Goal: Information Seeking & Learning: Learn about a topic

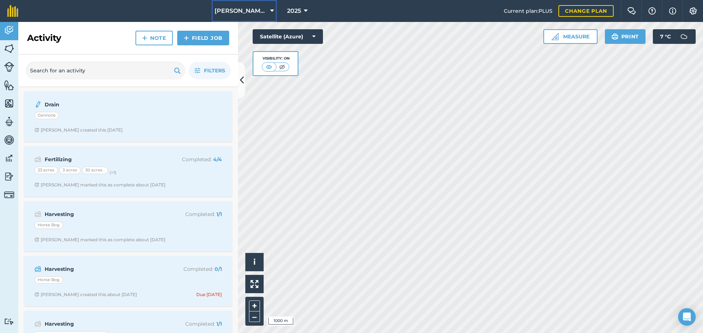
click at [252, 8] on span "[PERSON_NAME]/ Strawchip I1380189" at bounding box center [240, 11] width 53 height 9
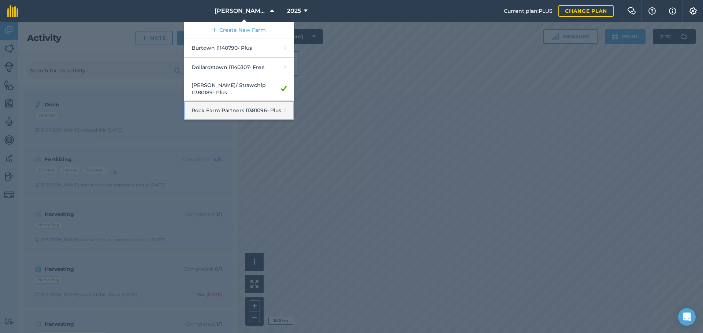
click at [235, 104] on link "Rock Farm Partners I1381096 - Plus" at bounding box center [239, 110] width 110 height 19
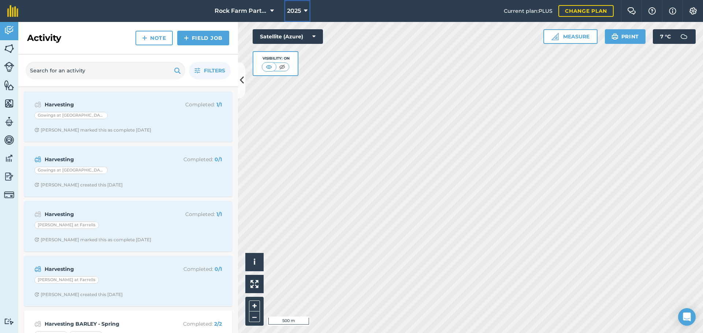
click at [303, 7] on button "2025" at bounding box center [297, 11] width 26 height 22
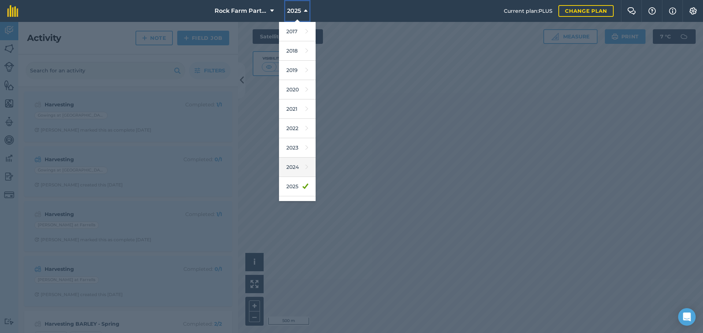
scroll to position [34, 0]
click at [293, 172] on link "2026" at bounding box center [297, 171] width 37 height 19
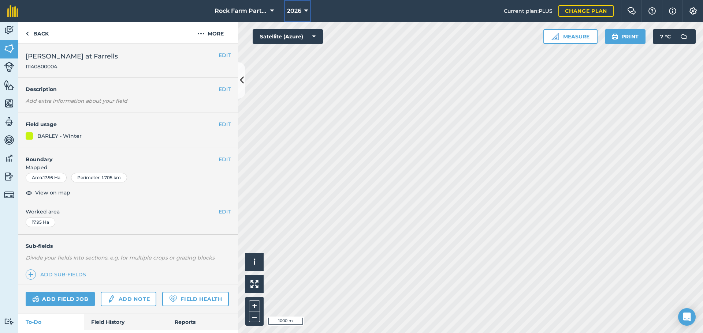
click at [305, 9] on icon at bounding box center [306, 11] width 4 height 9
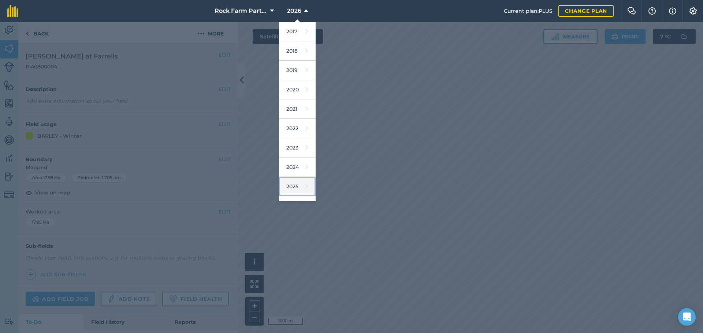
click at [296, 187] on link "2025" at bounding box center [297, 186] width 37 height 19
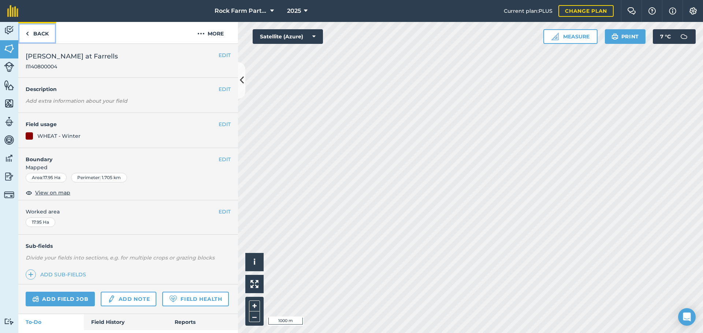
click at [33, 34] on link "Back" at bounding box center [37, 33] width 38 height 22
click at [28, 35] on img at bounding box center [27, 33] width 3 height 9
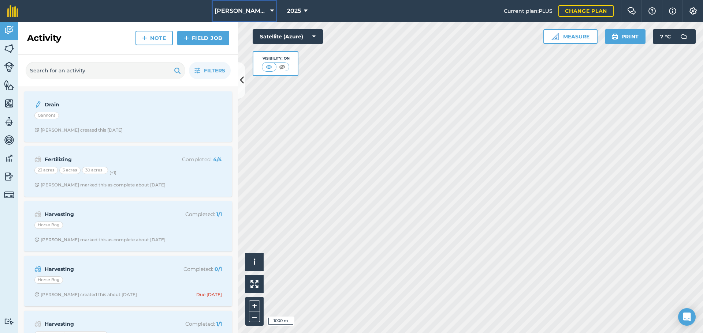
click at [257, 9] on span "[PERSON_NAME]/ Strawchip I1380189" at bounding box center [240, 11] width 53 height 9
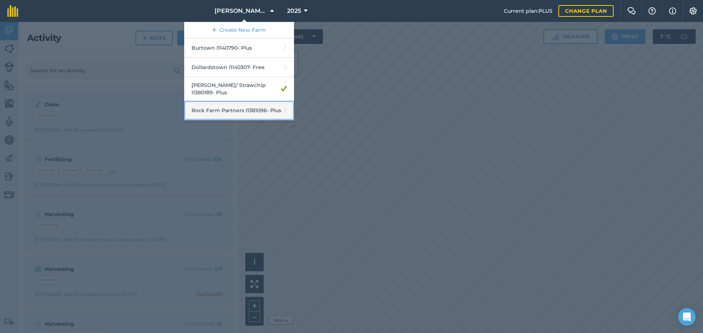
click at [237, 102] on link "Rock Farm Partners I1381096 - Plus" at bounding box center [239, 110] width 110 height 19
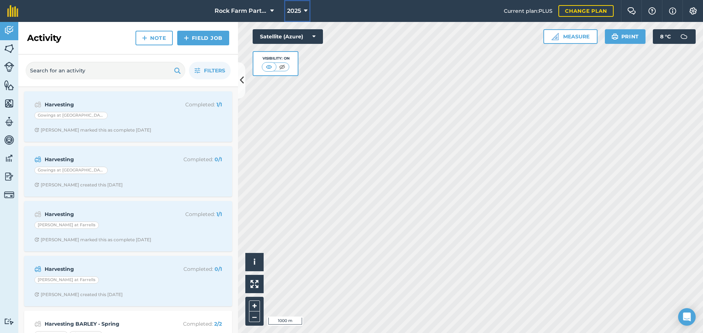
click at [297, 11] on span "2025" at bounding box center [294, 11] width 14 height 9
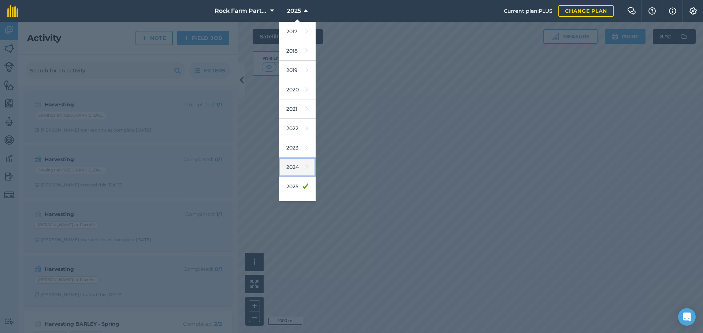
click at [293, 166] on link "2024" at bounding box center [297, 167] width 37 height 19
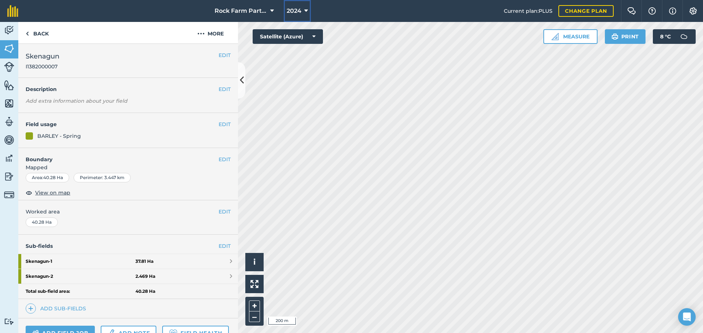
click at [288, 11] on span "2024" at bounding box center [293, 11] width 15 height 9
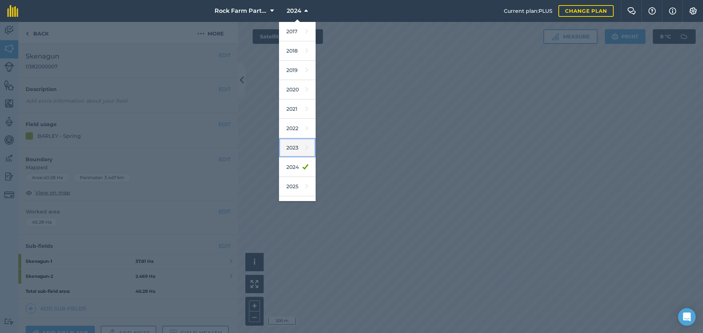
click at [291, 148] on link "2023" at bounding box center [297, 147] width 37 height 19
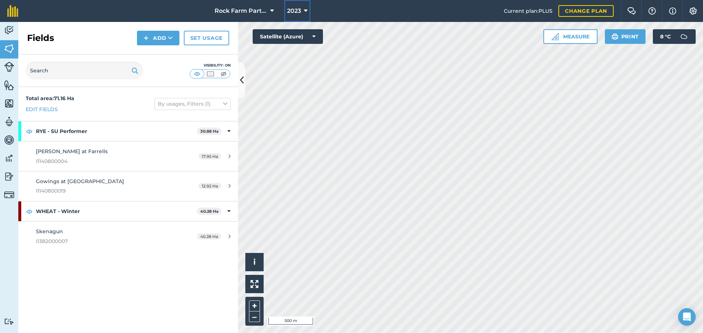
click at [293, 12] on span "2023" at bounding box center [294, 11] width 14 height 9
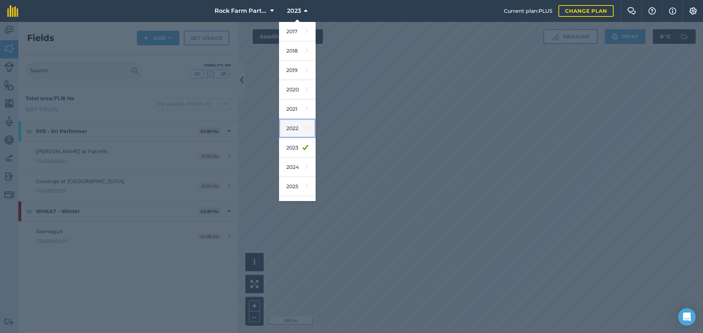
click at [293, 128] on link "2022" at bounding box center [297, 128] width 37 height 19
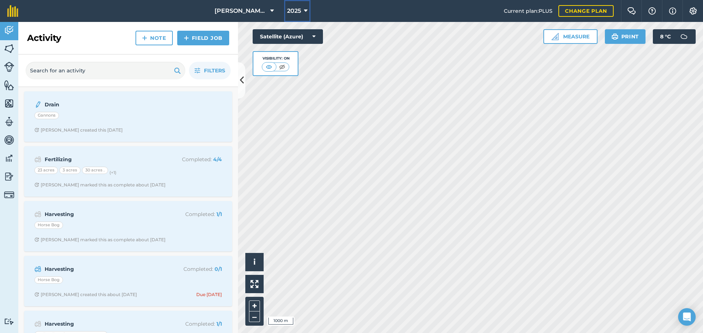
click at [304, 10] on icon at bounding box center [306, 11] width 4 height 9
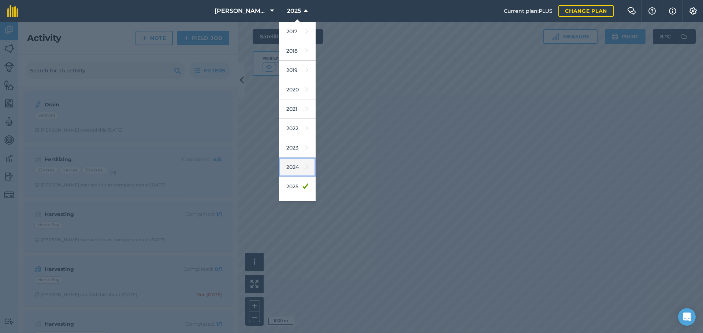
click at [288, 166] on link "2024" at bounding box center [297, 167] width 37 height 19
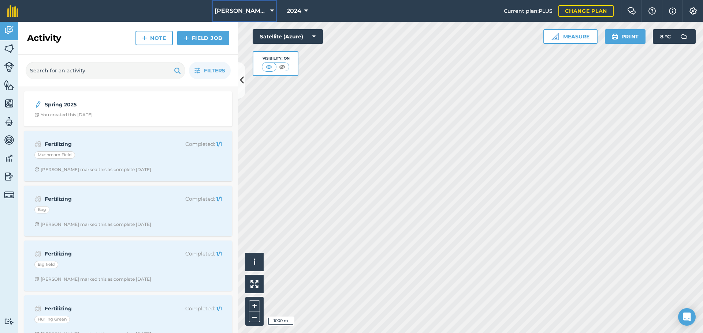
click at [260, 14] on span "[PERSON_NAME]/ Strawchip I1380189" at bounding box center [240, 11] width 53 height 9
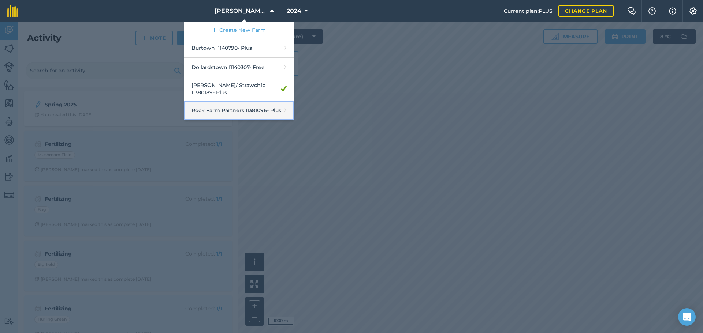
click at [232, 106] on link "Rock Farm Partners I1381096 - Plus" at bounding box center [239, 110] width 110 height 19
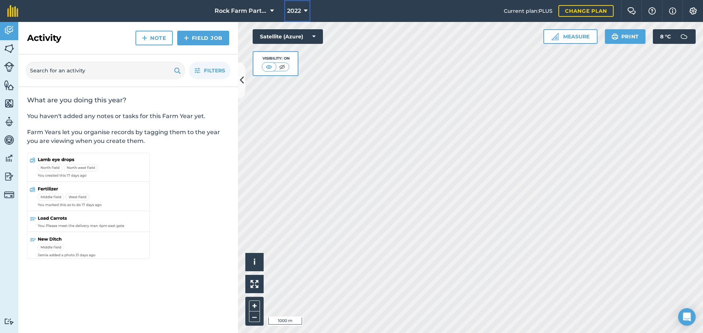
click at [300, 11] on span "2022" at bounding box center [294, 11] width 14 height 9
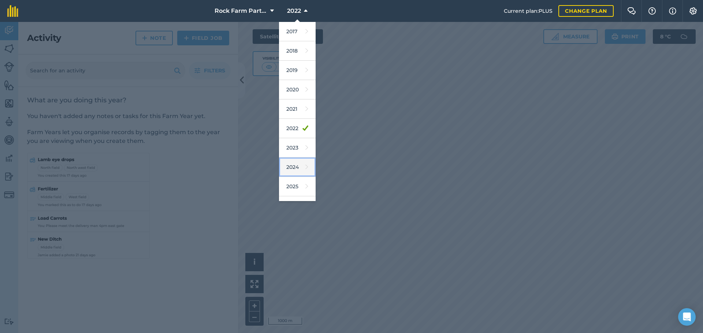
click at [294, 164] on link "2024" at bounding box center [297, 167] width 37 height 19
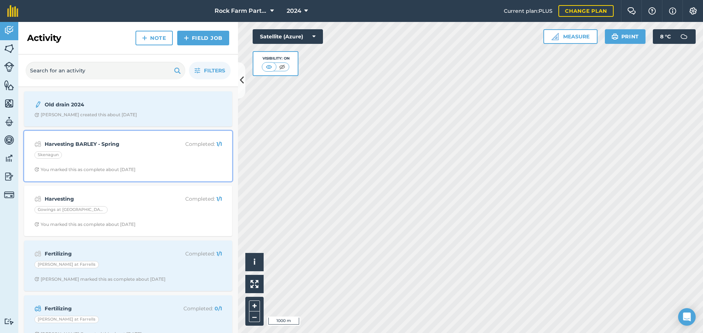
click at [69, 162] on div "Harvesting BARLEY - Spring Completed : 1 / 1 Skenagun You marked this as comple…" at bounding box center [128, 156] width 199 height 42
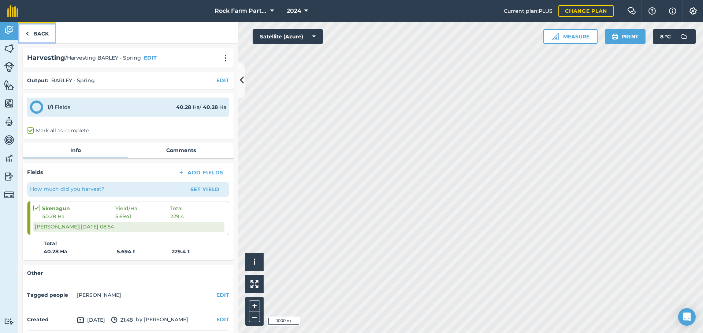
click at [31, 37] on link "Back" at bounding box center [37, 33] width 38 height 22
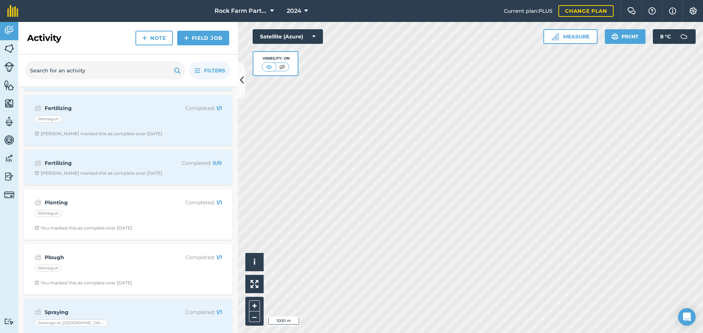
scroll to position [695, 0]
click at [85, 218] on div "Skenagun" at bounding box center [127, 214] width 187 height 10
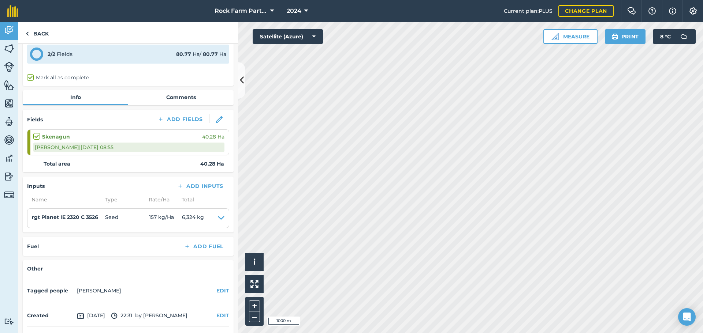
scroll to position [58, 0]
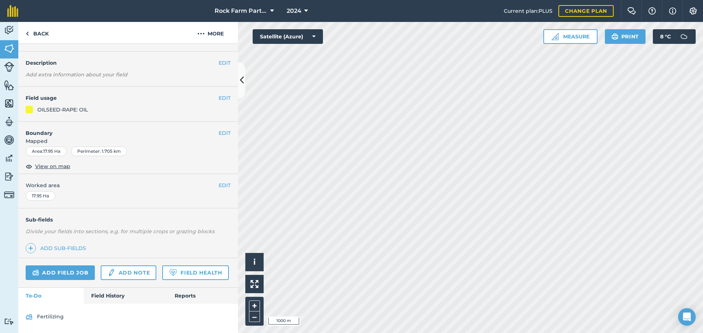
scroll to position [47, 0]
click at [117, 297] on link "Field History" at bounding box center [125, 296] width 83 height 16
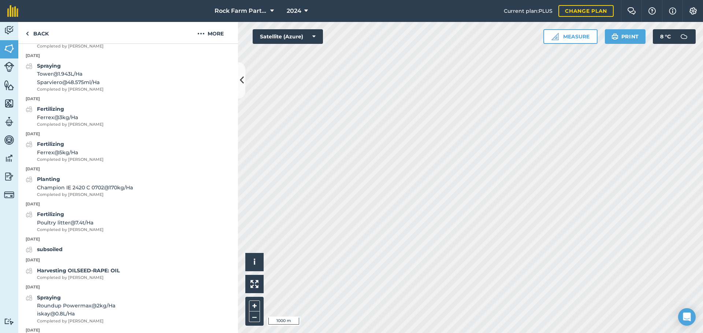
scroll to position [779, 0]
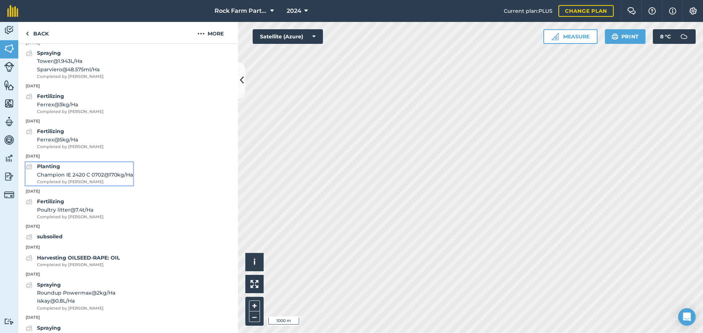
click at [71, 179] on span "Champion IE 2420 C 0702 @ 170 kg / Ha" at bounding box center [85, 175] width 96 height 8
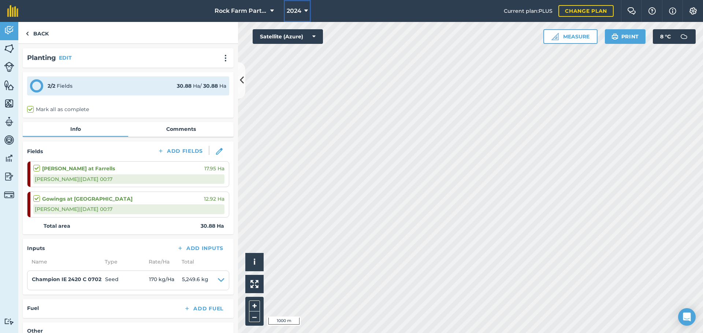
click at [303, 10] on button "2024" at bounding box center [297, 11] width 27 height 22
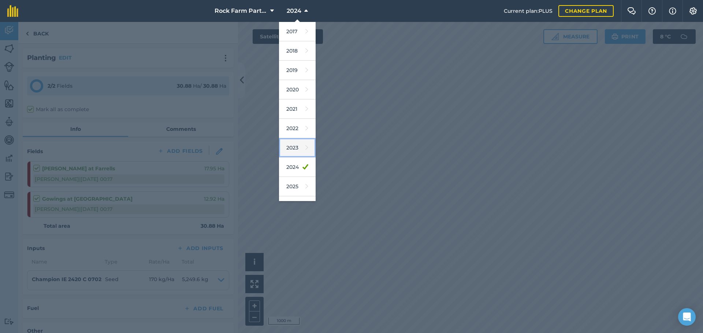
click at [293, 147] on link "2023" at bounding box center [297, 147] width 37 height 19
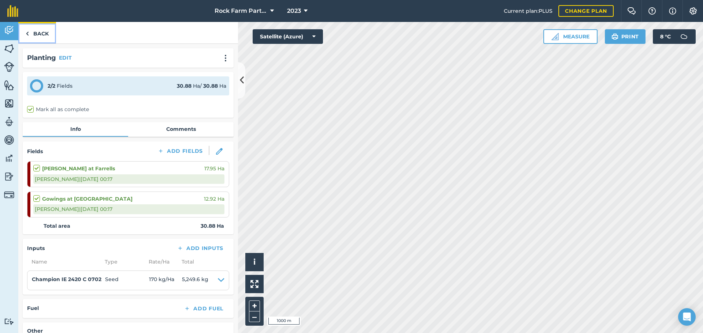
click at [45, 28] on link "Back" at bounding box center [37, 33] width 38 height 22
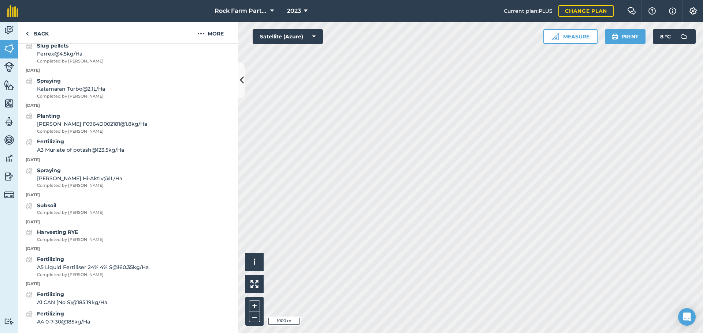
scroll to position [1359, 0]
click at [76, 123] on span "[PERSON_NAME] F0964D002181 @ 1.8 kg / Ha" at bounding box center [92, 124] width 110 height 8
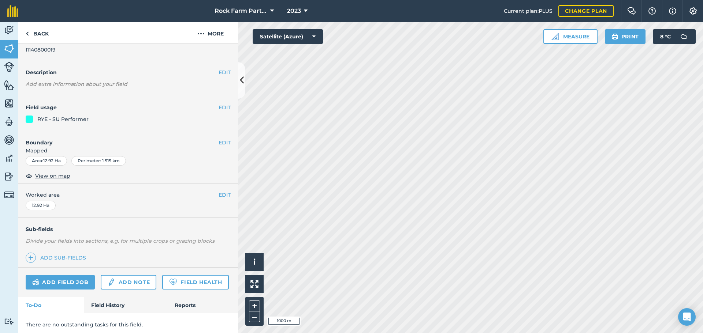
scroll to position [40, 0]
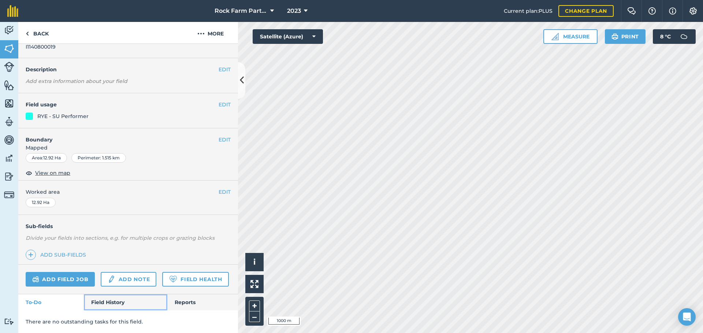
click at [119, 300] on link "Field History" at bounding box center [125, 303] width 83 height 16
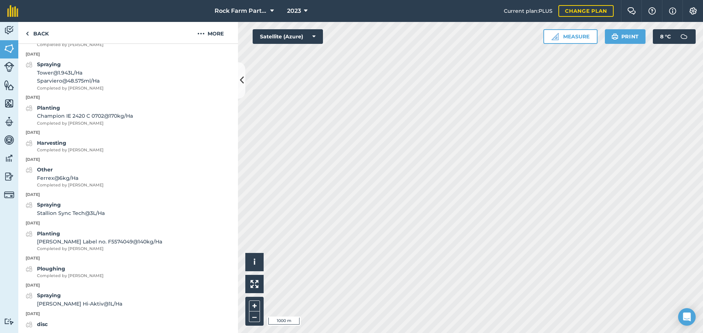
scroll to position [789, 0]
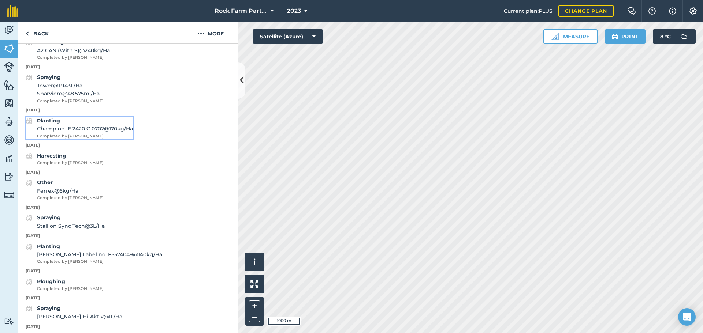
click at [94, 133] on span "Champion IE 2420 C 0702 @ 170 kg / Ha" at bounding box center [85, 129] width 96 height 8
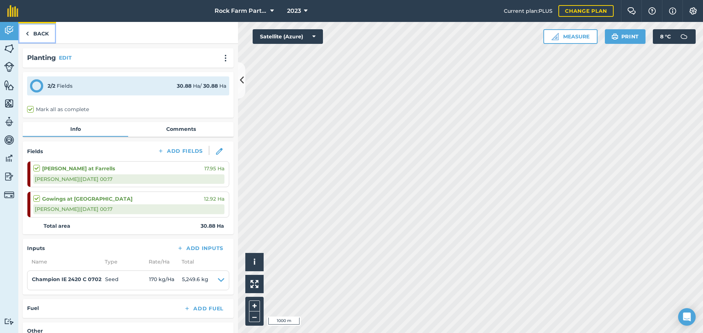
click at [37, 37] on link "Back" at bounding box center [37, 33] width 38 height 22
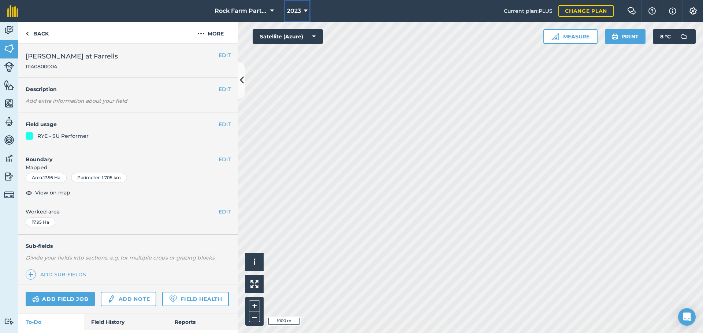
click at [299, 11] on span "2023" at bounding box center [294, 11] width 14 height 9
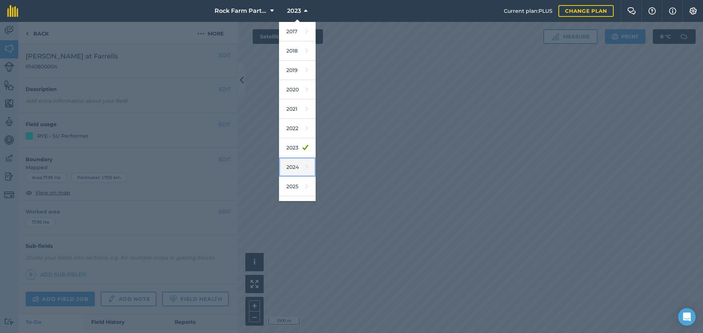
click at [296, 172] on link "2024" at bounding box center [297, 167] width 37 height 19
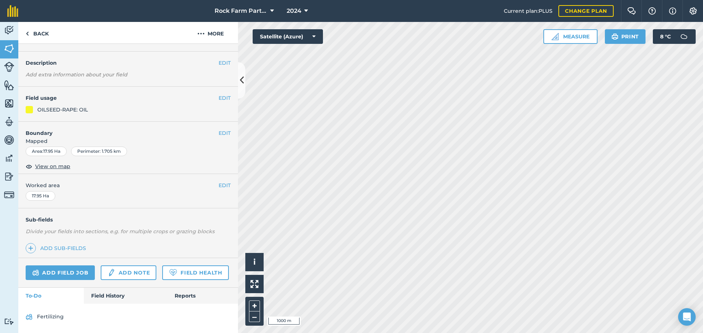
scroll to position [47, 0]
click at [110, 293] on link "Field History" at bounding box center [125, 296] width 83 height 16
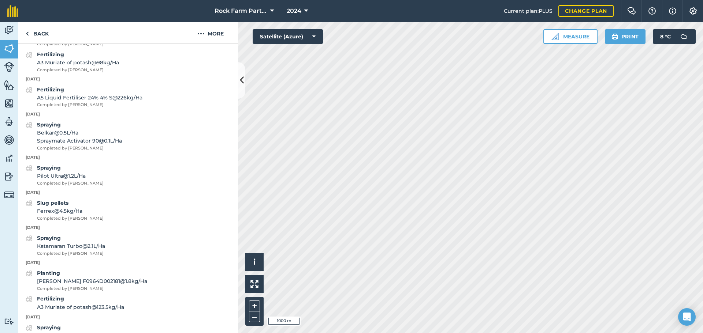
scroll to position [1218, 0]
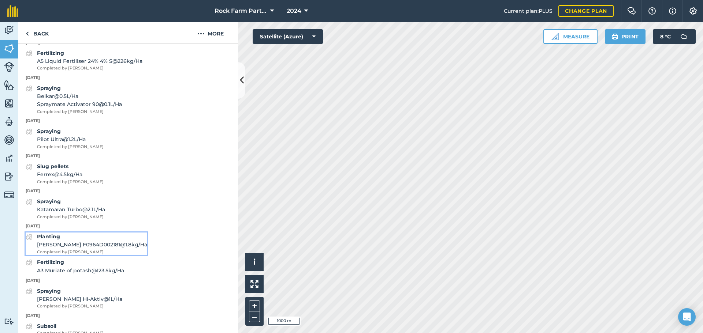
click at [69, 255] on div "Planting [PERSON_NAME] F0964D002181 @ 1.8 kg / Ha Completed by [PERSON_NAME]" at bounding box center [92, 244] width 110 height 23
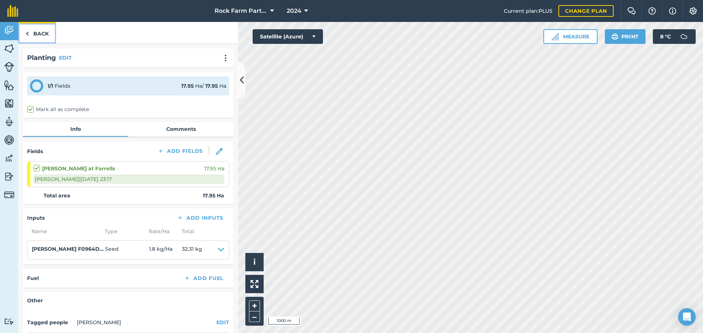
click at [37, 35] on link "Back" at bounding box center [37, 33] width 38 height 22
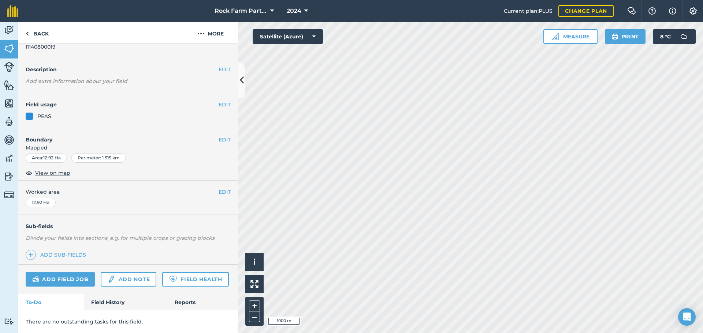
scroll to position [40, 0]
click at [101, 301] on link "Field History" at bounding box center [125, 303] width 83 height 16
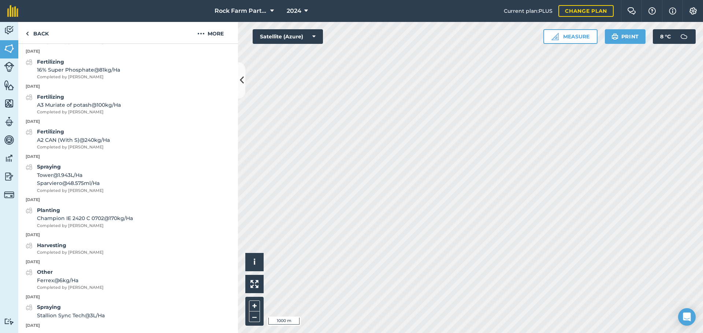
scroll to position [809, 0]
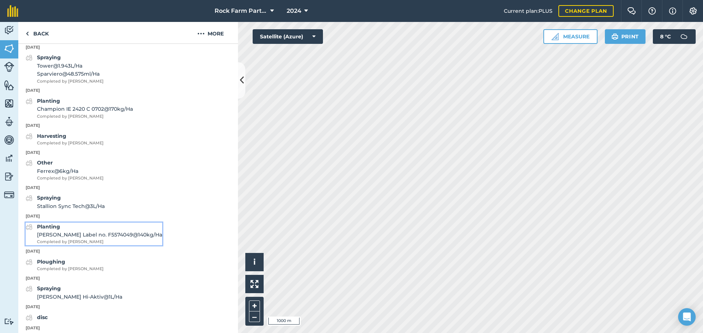
click at [61, 246] on div "Planting [PERSON_NAME] Label no. F5574049 @ 140 kg / Ha Completed by [PERSON_NA…" at bounding box center [99, 234] width 125 height 23
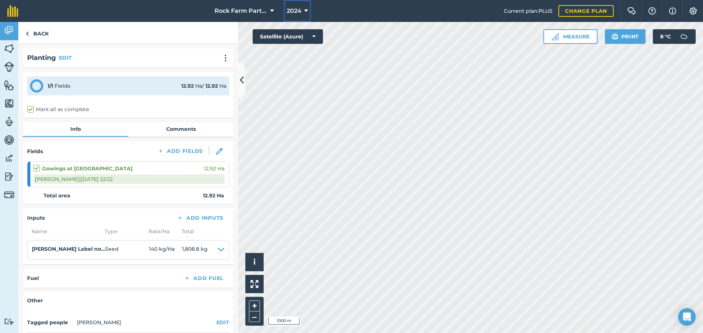
click at [297, 10] on span "2024" at bounding box center [293, 11] width 15 height 9
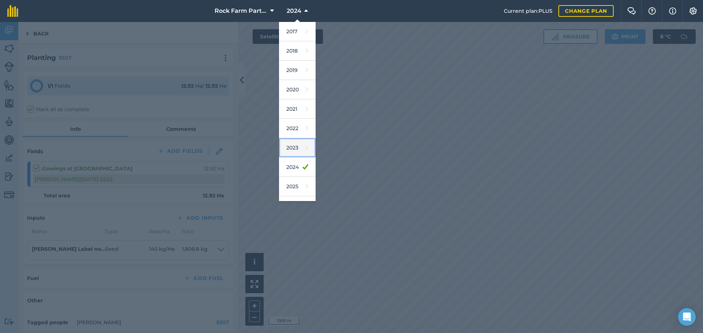
click at [296, 151] on link "2023" at bounding box center [297, 147] width 37 height 19
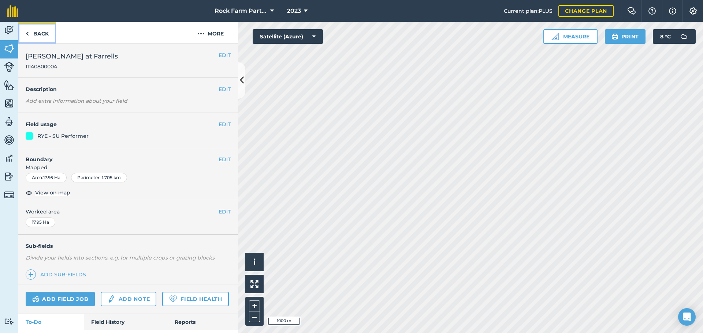
click at [44, 32] on link "Back" at bounding box center [37, 33] width 38 height 22
click at [32, 33] on link "Back" at bounding box center [37, 33] width 38 height 22
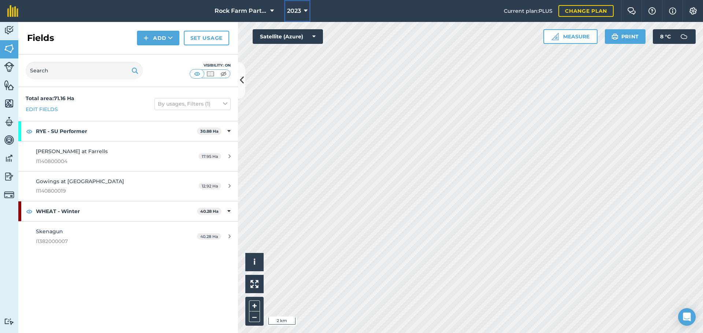
click at [299, 13] on span "2023" at bounding box center [294, 11] width 14 height 9
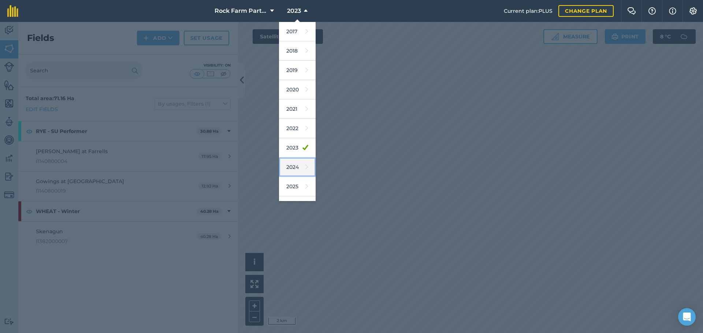
click at [285, 167] on link "2024" at bounding box center [297, 167] width 37 height 19
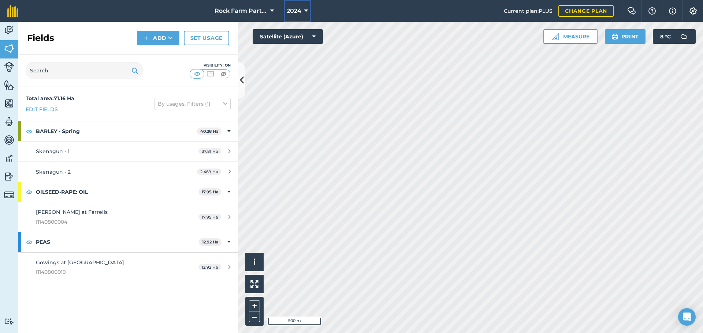
click at [286, 12] on span "2024" at bounding box center [293, 11] width 15 height 9
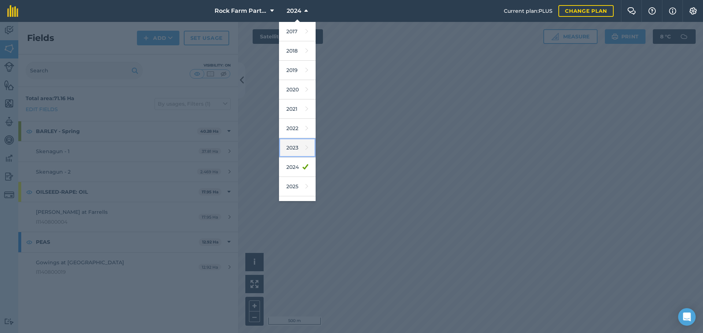
click at [296, 150] on link "2023" at bounding box center [297, 147] width 37 height 19
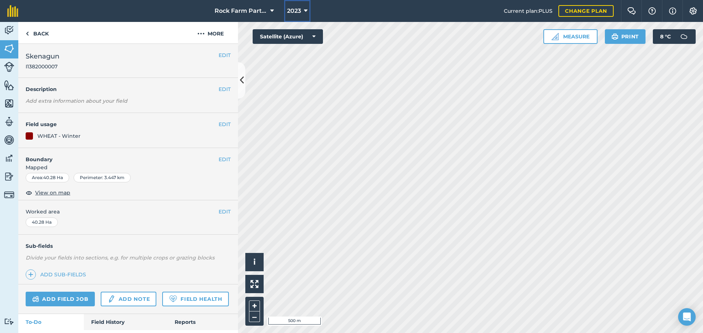
click at [295, 10] on span "2023" at bounding box center [294, 11] width 14 height 9
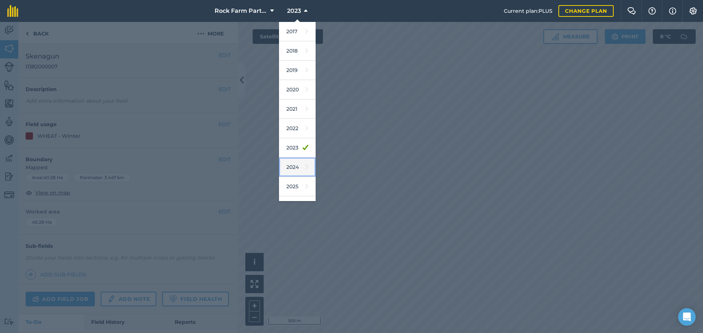
click at [296, 166] on link "2024" at bounding box center [297, 167] width 37 height 19
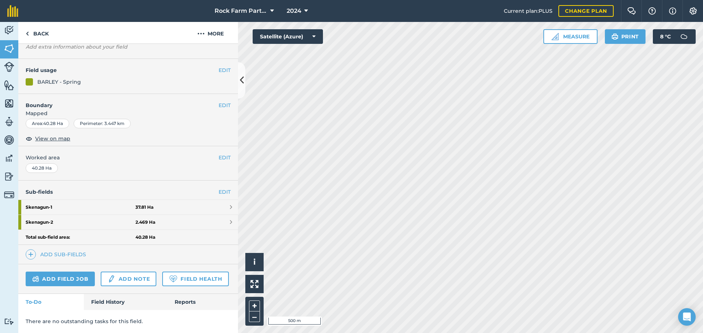
scroll to position [75, 0]
click at [105, 301] on link "Field History" at bounding box center [125, 302] width 83 height 16
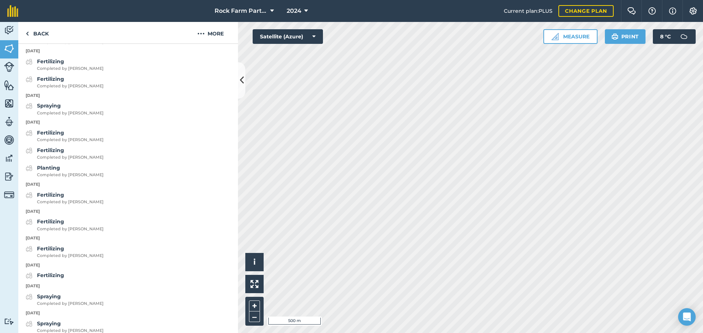
scroll to position [587, 0]
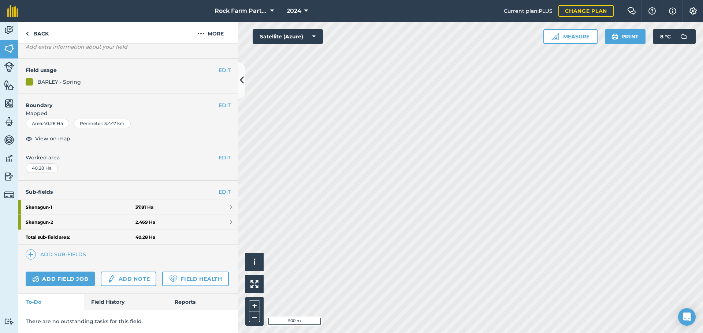
scroll to position [75, 0]
click at [115, 299] on link "Field History" at bounding box center [125, 302] width 83 height 16
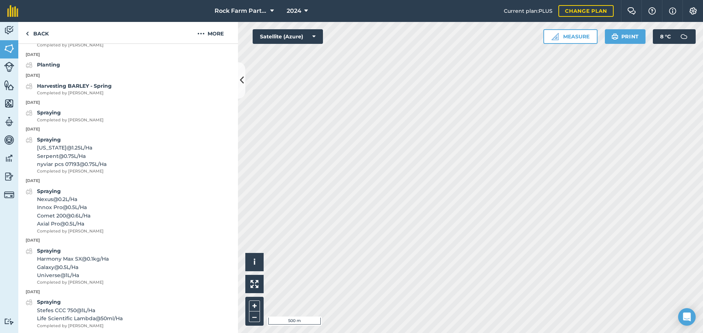
scroll to position [849, 0]
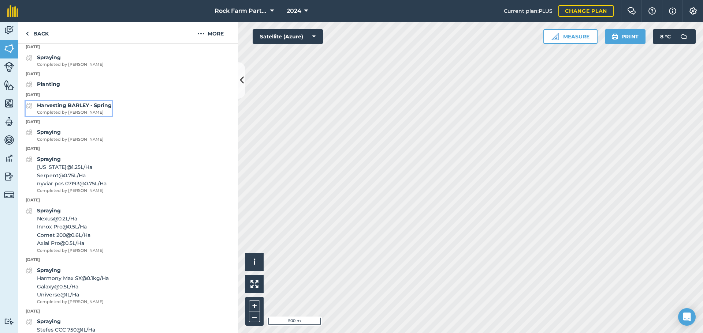
click at [58, 116] on span "Completed by [PERSON_NAME]" at bounding box center [74, 112] width 75 height 7
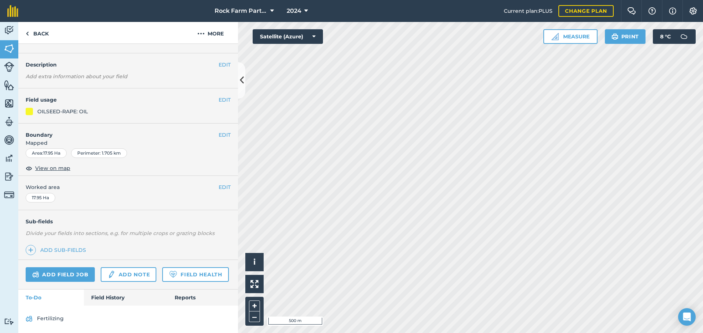
scroll to position [47, 0]
click at [110, 295] on link "Field History" at bounding box center [125, 296] width 83 height 16
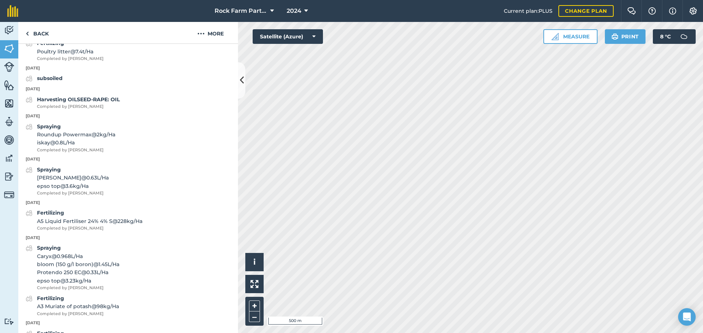
scroll to position [883, 0]
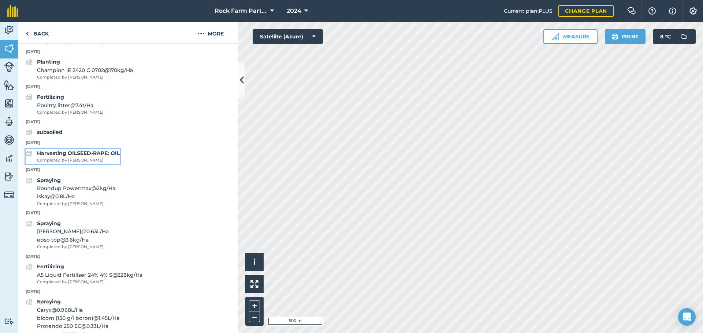
click at [84, 164] on div "Harvesting OILSEED-RAPE: OIL Completed by [PERSON_NAME]" at bounding box center [78, 156] width 83 height 15
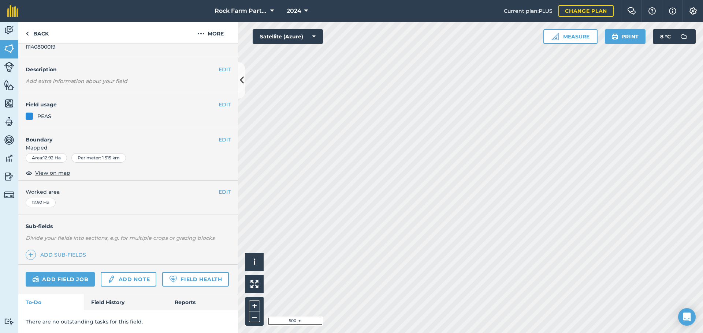
scroll to position [40, 0]
click at [121, 308] on link "Field History" at bounding box center [125, 303] width 83 height 16
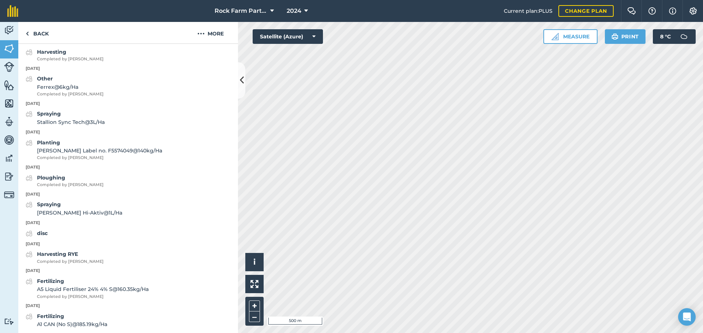
scroll to position [862, 0]
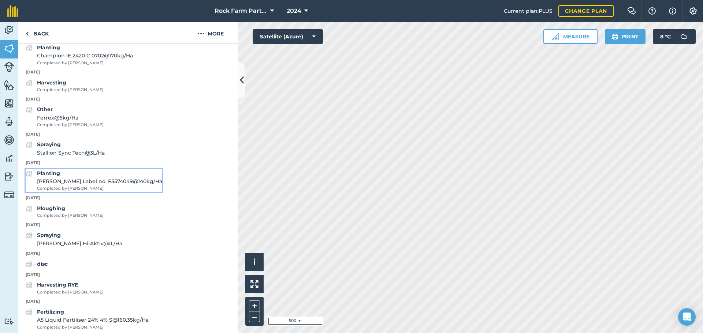
click at [73, 186] on span "[PERSON_NAME] Label no. F5574049 @ 140 kg / Ha" at bounding box center [99, 181] width 125 height 8
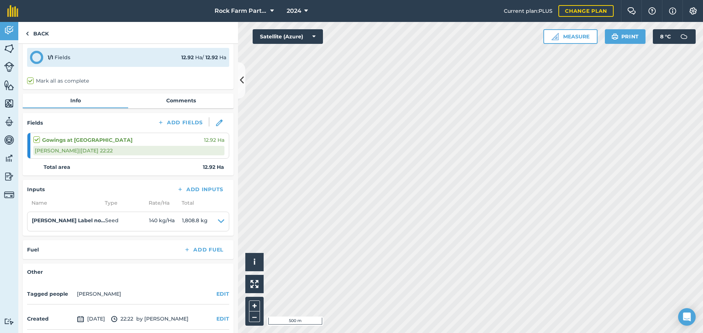
scroll to position [58, 0]
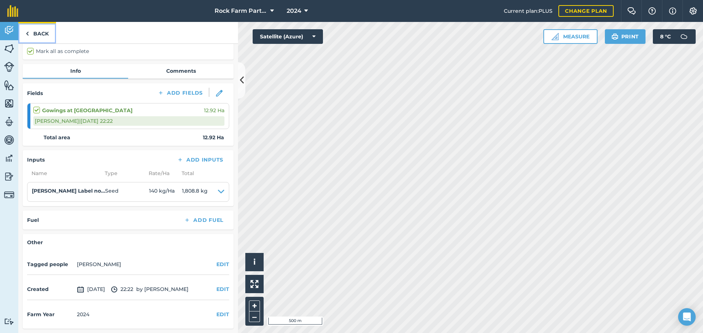
click at [30, 34] on link "Back" at bounding box center [37, 33] width 38 height 22
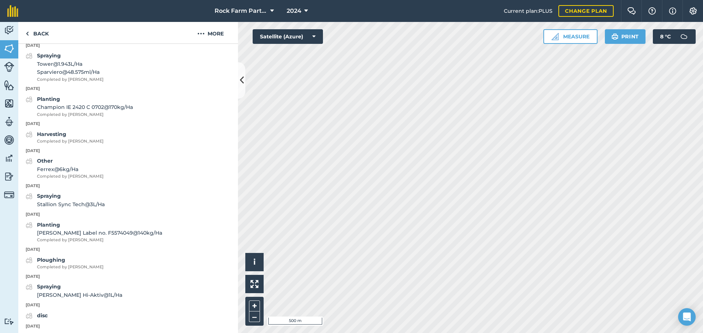
scroll to position [789, 0]
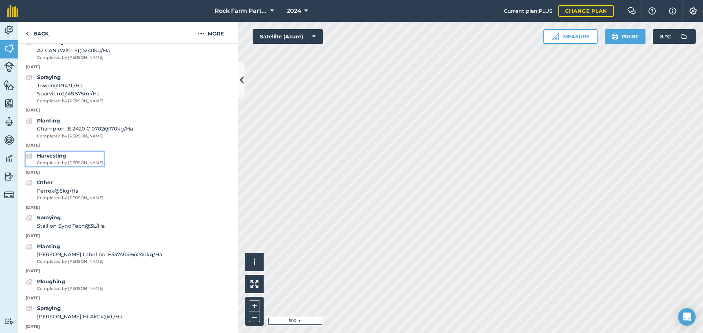
click at [57, 159] on strong "Harvesting" at bounding box center [51, 156] width 29 height 7
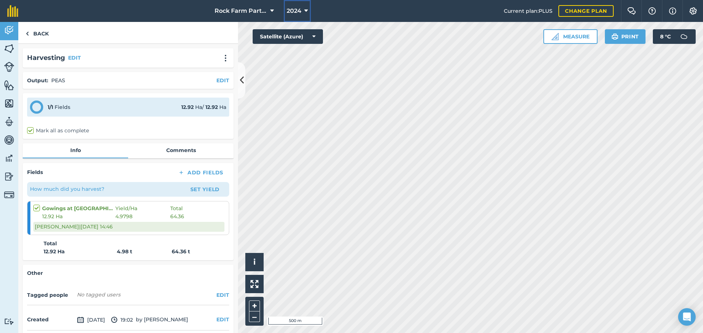
click at [296, 8] on span "2024" at bounding box center [293, 11] width 15 height 9
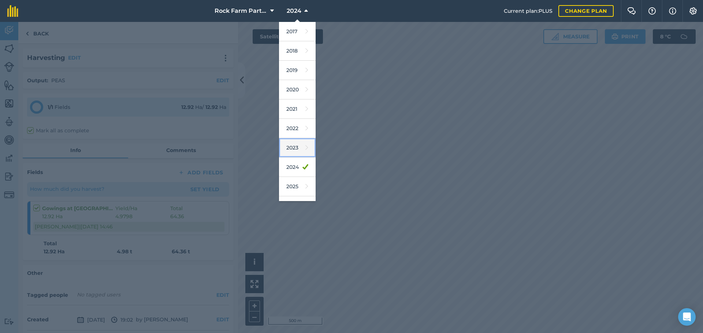
click at [287, 147] on link "2023" at bounding box center [297, 147] width 37 height 19
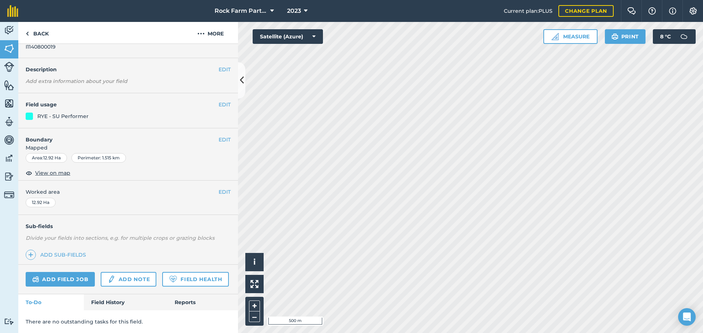
scroll to position [40, 0]
click at [115, 299] on link "Field History" at bounding box center [125, 303] width 83 height 16
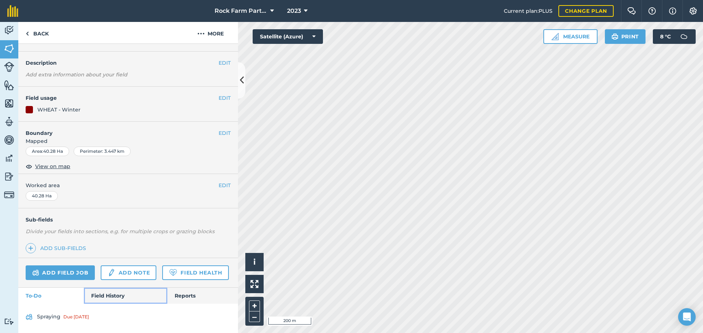
click at [109, 304] on link "Field History" at bounding box center [125, 296] width 83 height 16
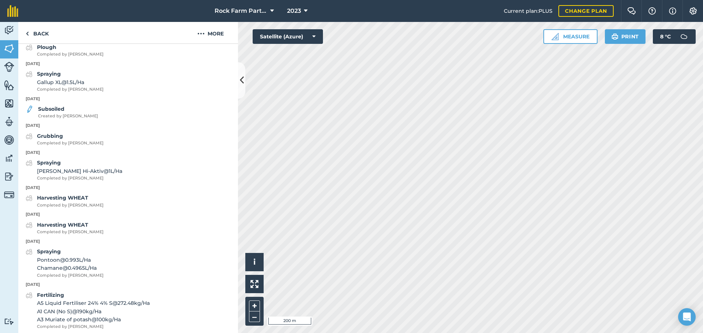
scroll to position [1253, 0]
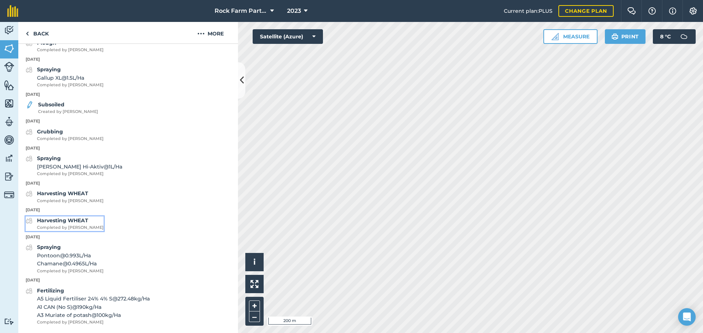
click at [61, 226] on span "Completed by [PERSON_NAME]" at bounding box center [70, 228] width 67 height 7
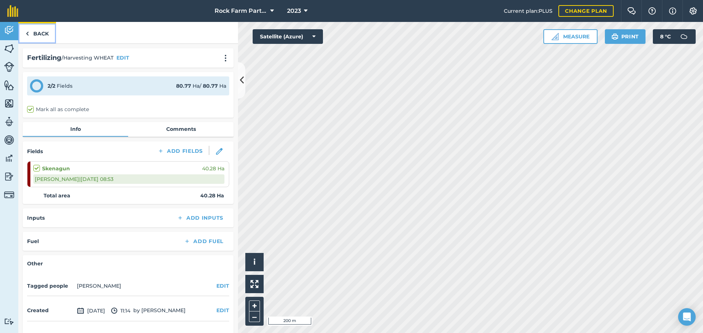
click at [29, 33] on link "Back" at bounding box center [37, 33] width 38 height 22
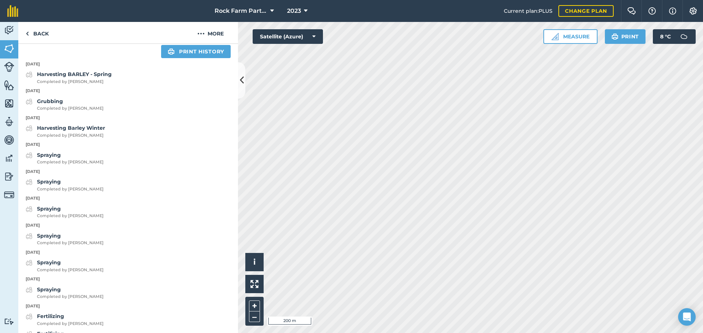
scroll to position [329, 0]
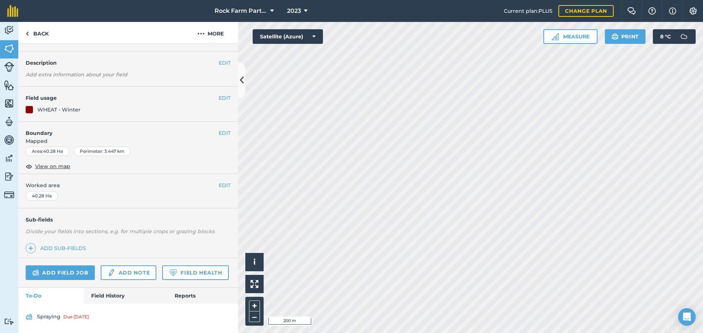
scroll to position [47, 0]
click at [117, 295] on link "Field History" at bounding box center [125, 296] width 83 height 16
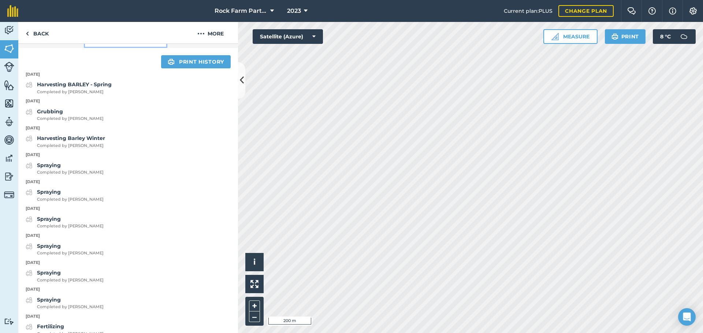
scroll to position [376, 0]
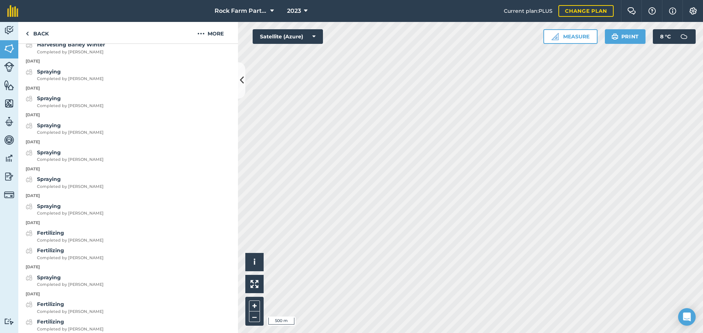
scroll to position [40, 0]
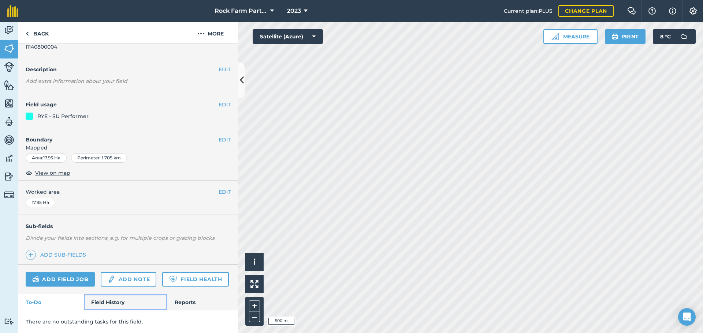
click at [101, 304] on link "Field History" at bounding box center [125, 303] width 83 height 16
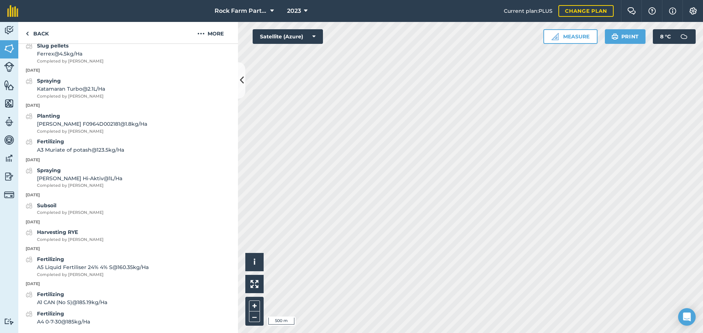
scroll to position [1359, 0]
click at [65, 237] on span "Completed by [PERSON_NAME]" at bounding box center [70, 240] width 67 height 7
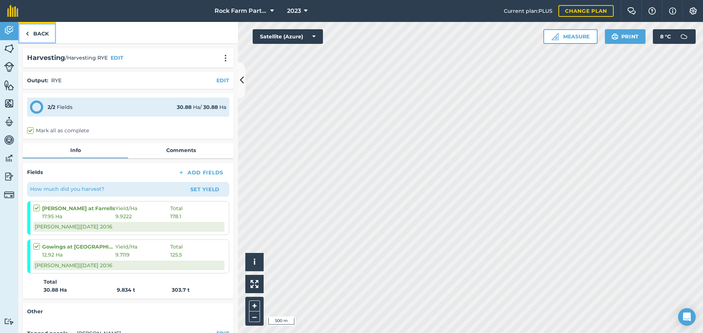
click at [44, 35] on link "Back" at bounding box center [37, 33] width 38 height 22
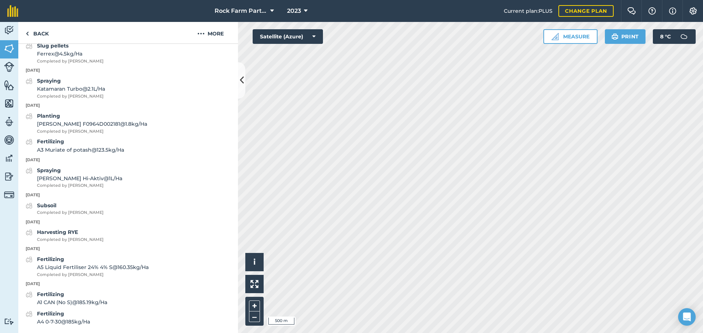
scroll to position [1359, 0]
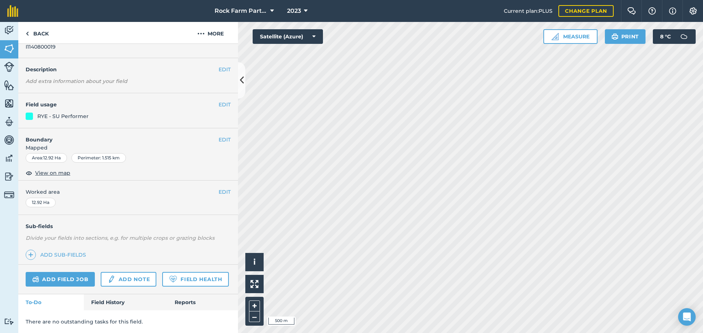
scroll to position [40, 0]
click at [104, 302] on link "Field History" at bounding box center [125, 303] width 83 height 16
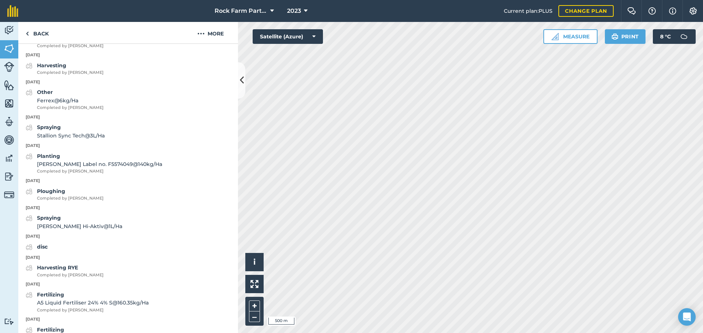
scroll to position [935, 0]
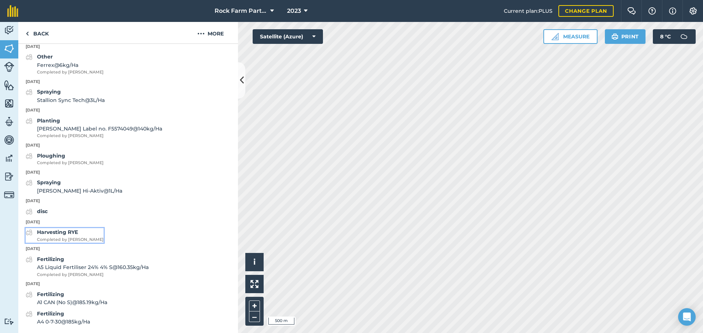
click at [57, 240] on span "Completed by [PERSON_NAME]" at bounding box center [70, 240] width 67 height 7
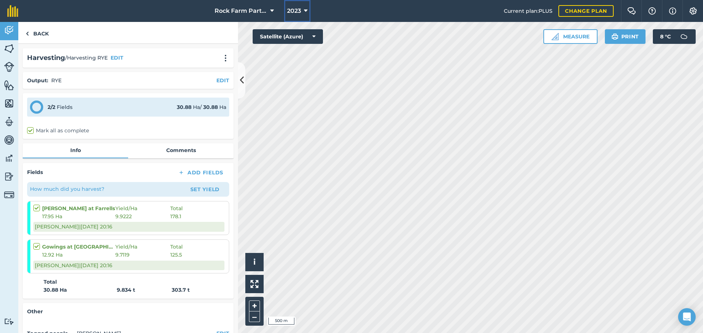
click at [296, 13] on span "2023" at bounding box center [294, 11] width 14 height 9
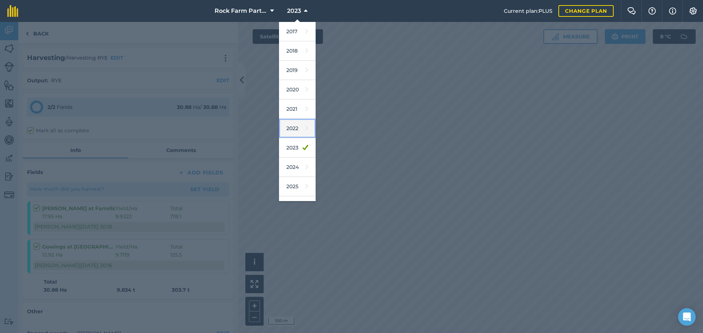
click at [303, 134] on link "2022" at bounding box center [297, 128] width 37 height 19
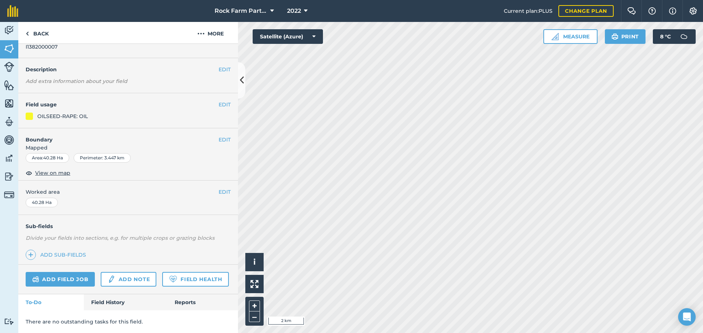
scroll to position [40, 0]
click at [110, 306] on link "Field History" at bounding box center [125, 303] width 83 height 16
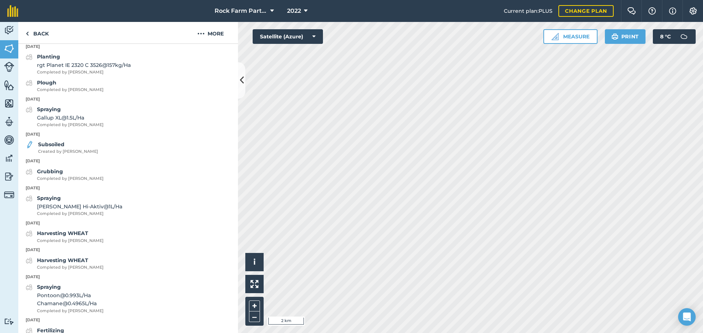
scroll to position [1253, 0]
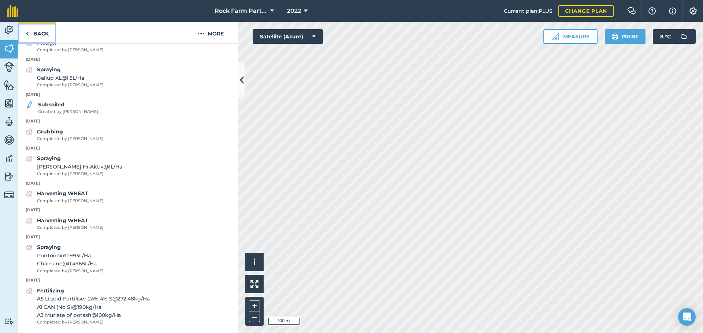
click at [38, 33] on link "Back" at bounding box center [37, 33] width 38 height 22
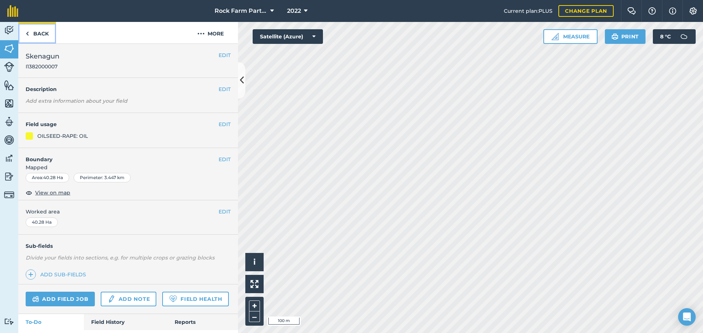
click at [28, 34] on img at bounding box center [27, 33] width 3 height 9
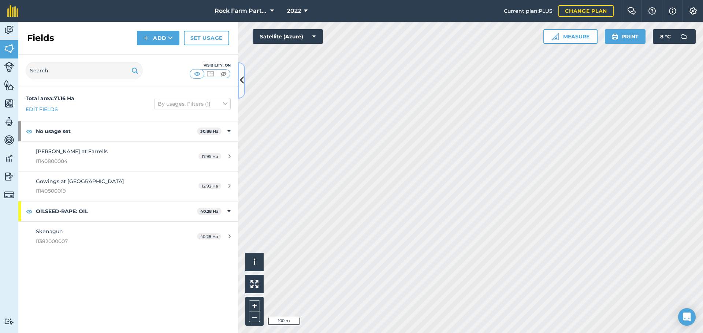
click at [243, 82] on icon at bounding box center [242, 80] width 4 height 13
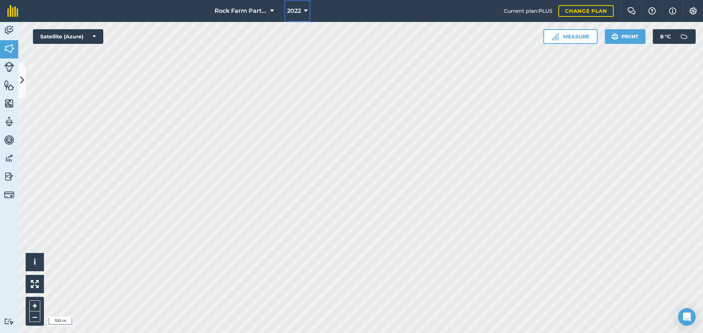
click at [302, 12] on button "2022" at bounding box center [297, 11] width 26 height 22
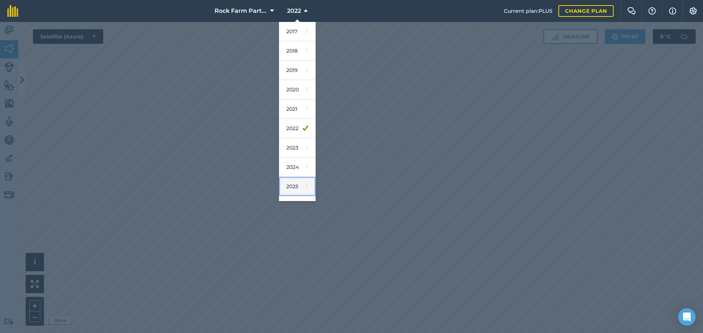
click at [293, 187] on link "2025" at bounding box center [297, 186] width 37 height 19
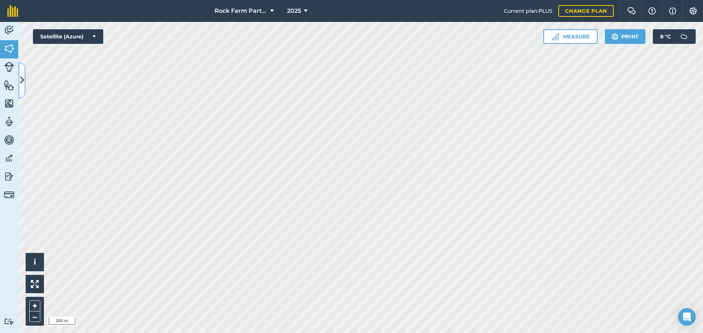
click at [19, 77] on button at bounding box center [21, 80] width 7 height 37
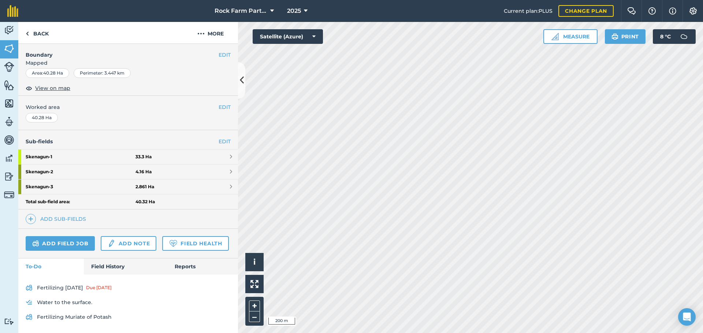
scroll to position [125, 0]
click at [113, 273] on link "Field History" at bounding box center [125, 267] width 83 height 16
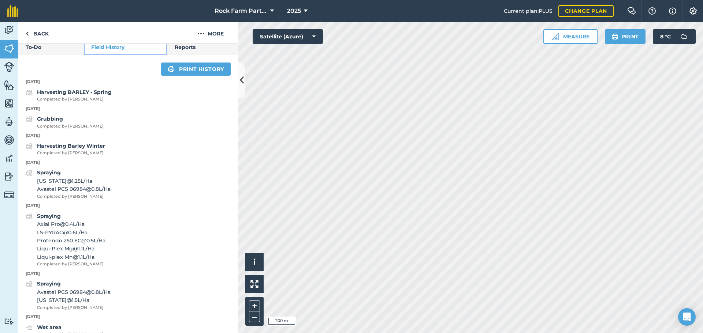
scroll to position [308, 0]
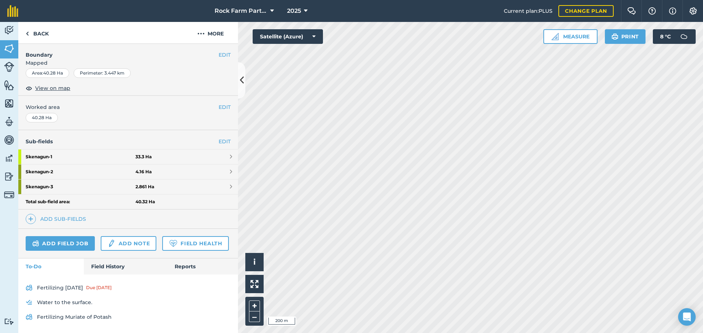
scroll to position [125, 0]
click at [120, 263] on link "Field History" at bounding box center [125, 267] width 83 height 16
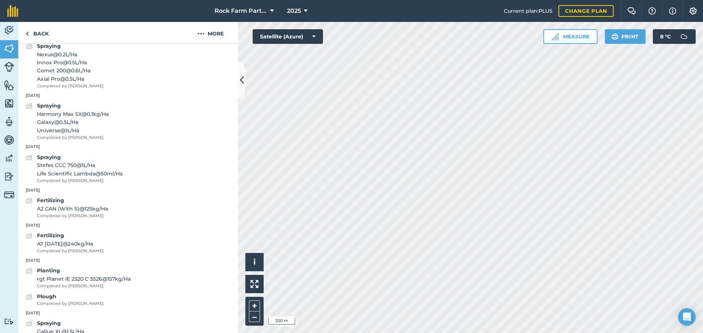
scroll to position [1369, 0]
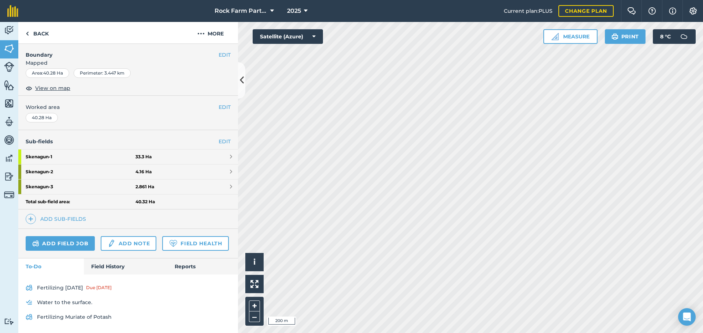
scroll to position [125, 0]
click at [107, 268] on link "Field History" at bounding box center [125, 267] width 83 height 16
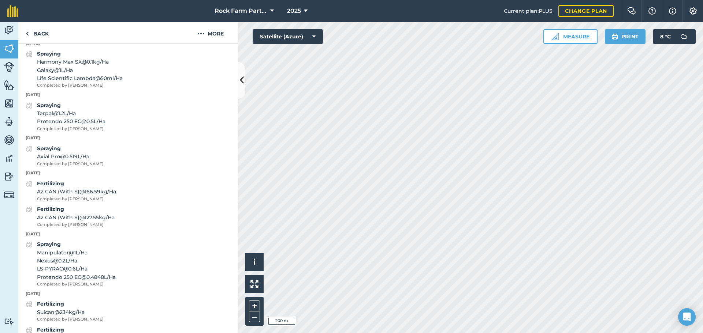
scroll to position [674, 0]
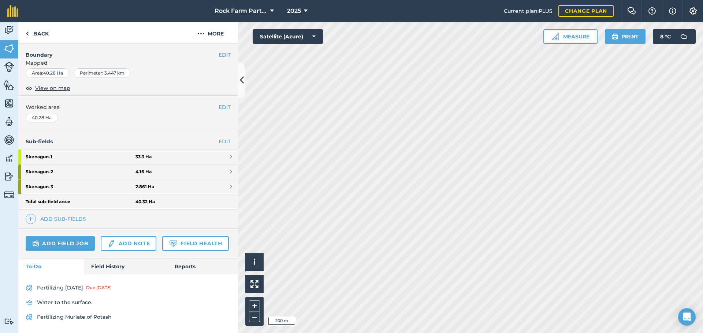
scroll to position [125, 0]
drag, startPoint x: 43, startPoint y: 139, endPoint x: 48, endPoint y: 141, distance: 5.2
click at [44, 150] on strong "Skenagun - 1" at bounding box center [81, 157] width 110 height 15
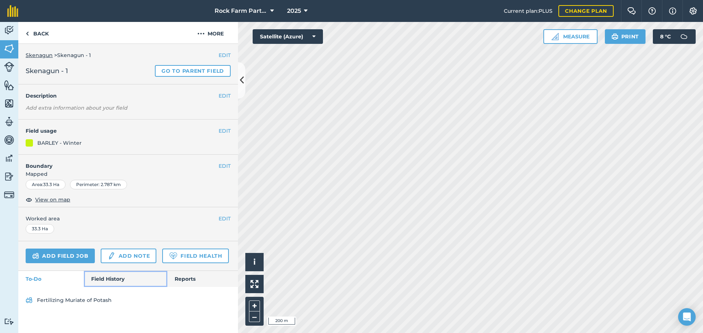
click at [103, 276] on link "Field History" at bounding box center [125, 279] width 83 height 16
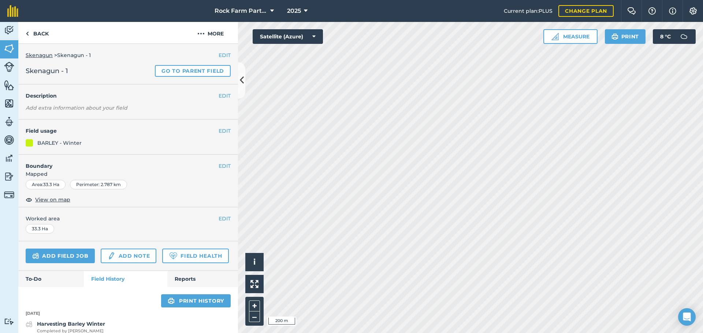
click at [45, 56] on link "Skenagun" at bounding box center [39, 55] width 27 height 7
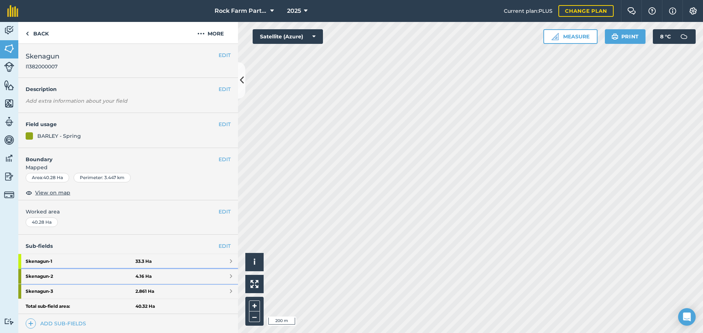
click at [45, 277] on strong "Skenagun - 2" at bounding box center [81, 276] width 110 height 15
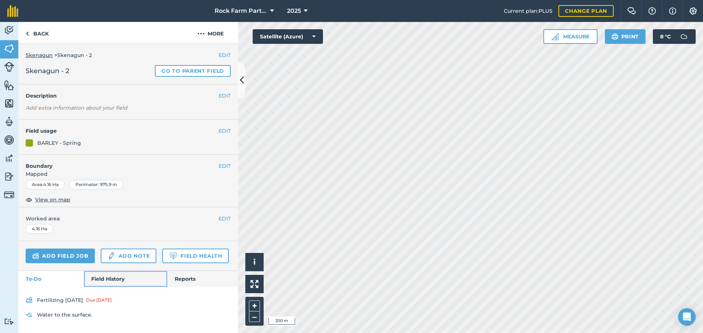
click at [115, 277] on link "Field History" at bounding box center [125, 279] width 83 height 16
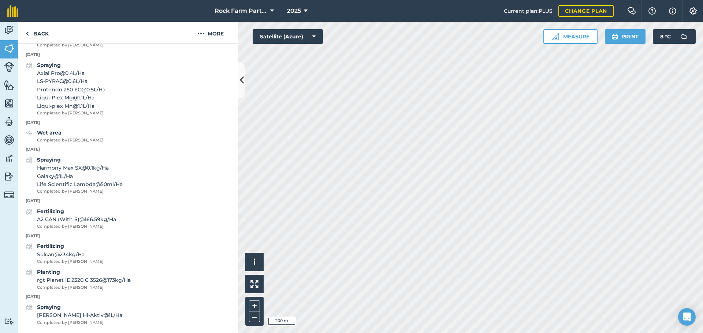
scroll to position [350, 0]
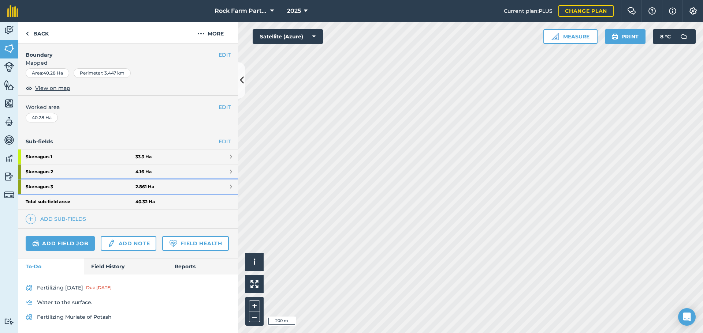
click at [44, 180] on strong "Skenagun - 3" at bounding box center [81, 187] width 110 height 15
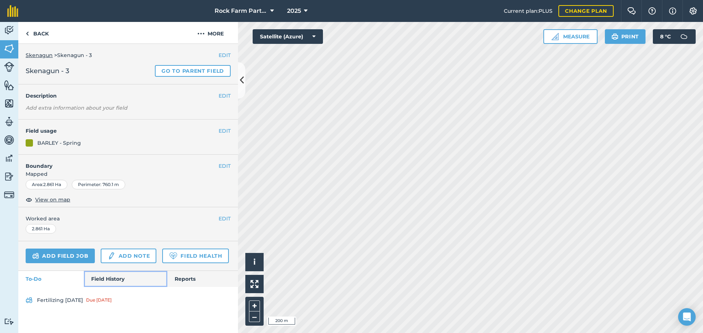
click at [103, 280] on link "Field History" at bounding box center [125, 279] width 83 height 16
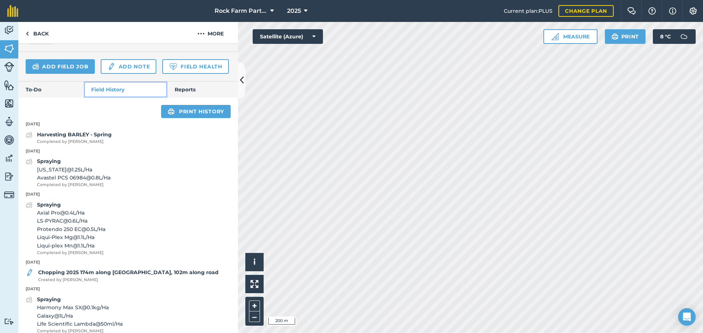
scroll to position [176, 0]
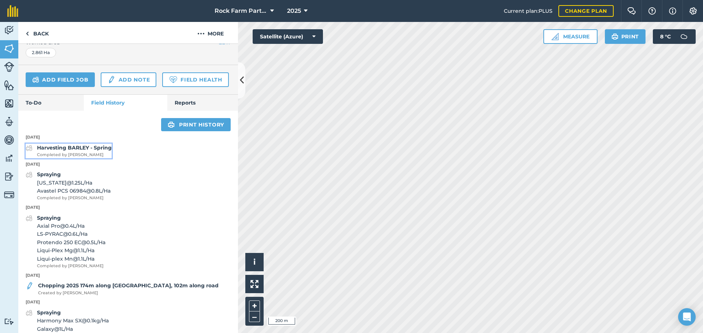
click at [74, 151] on strong "Harvesting BARLEY - Spring" at bounding box center [74, 148] width 75 height 7
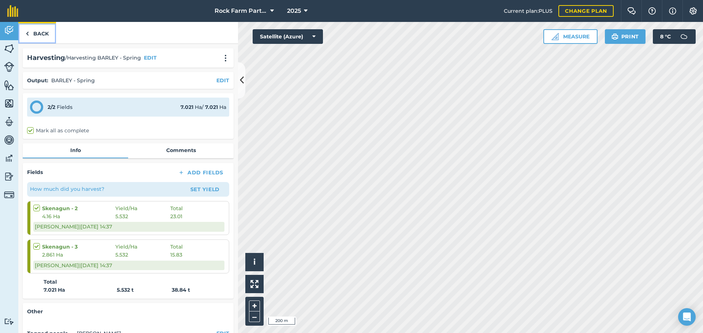
click at [29, 33] on img at bounding box center [27, 33] width 3 height 9
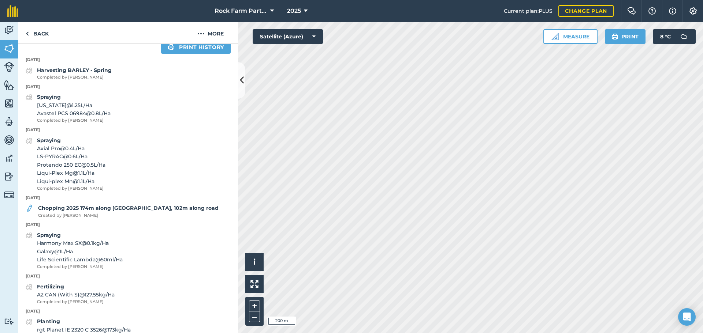
scroll to position [220, 0]
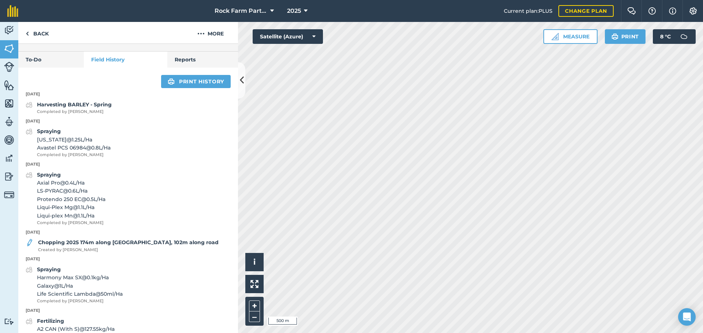
scroll to position [61, 0]
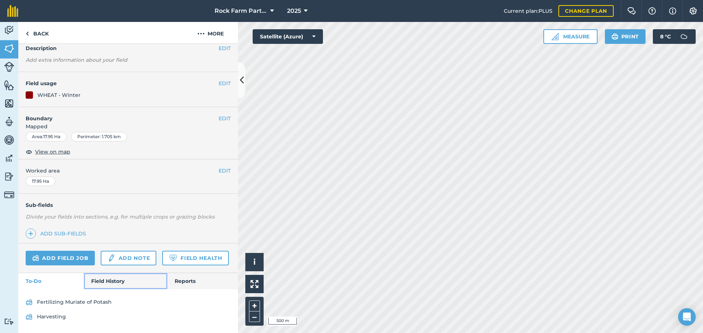
click at [98, 281] on link "Field History" at bounding box center [125, 281] width 83 height 16
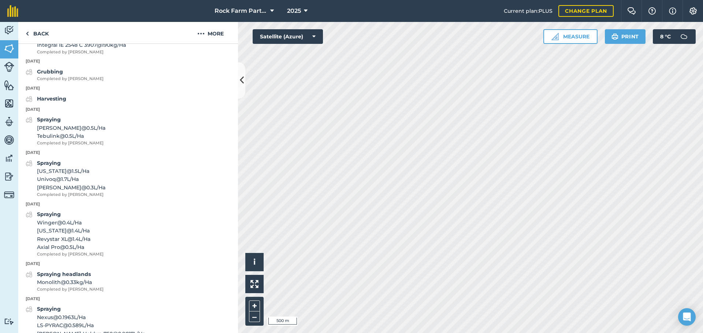
scroll to position [318, 0]
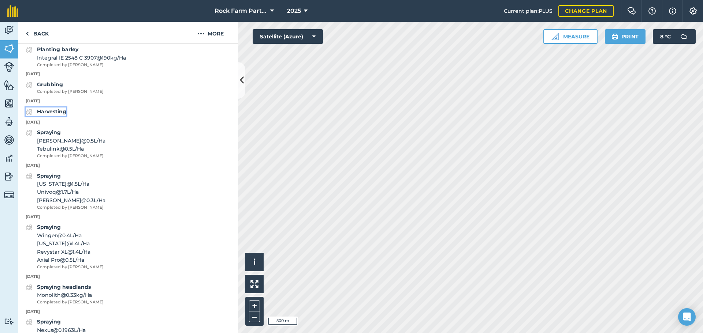
click at [53, 115] on strong "Harvesting" at bounding box center [51, 111] width 29 height 7
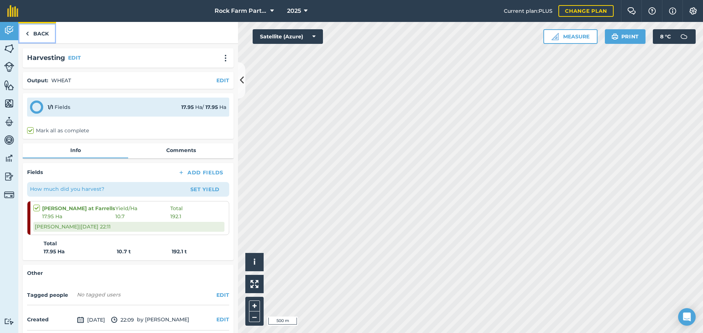
click at [35, 32] on link "Back" at bounding box center [37, 33] width 38 height 22
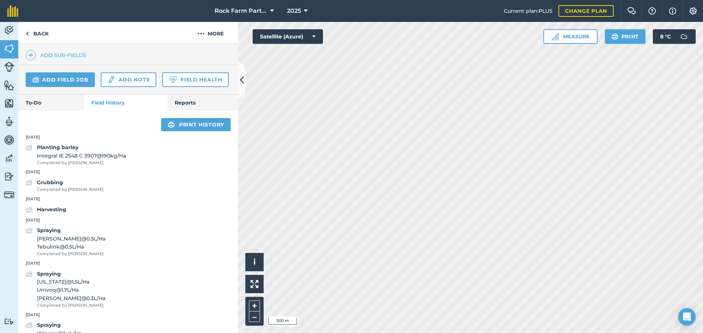
scroll to position [183, 0]
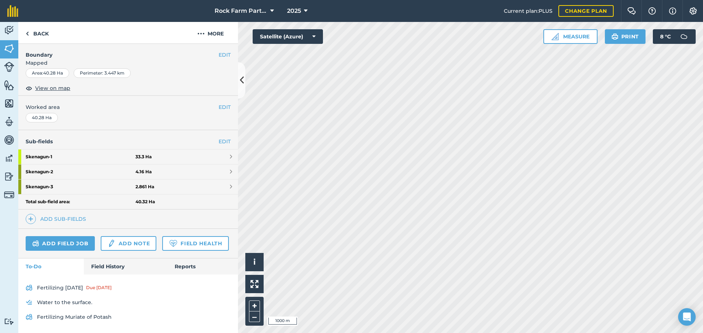
scroll to position [125, 0]
click at [108, 267] on link "Field History" at bounding box center [125, 267] width 83 height 16
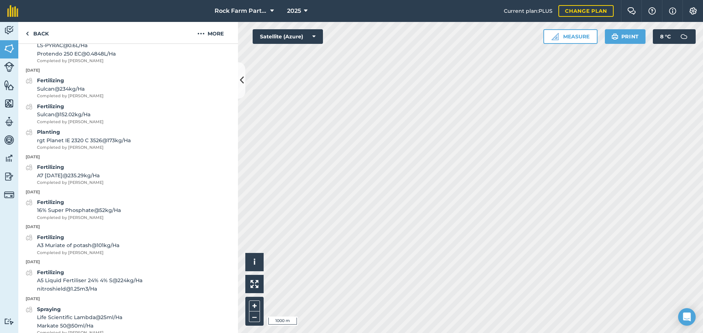
scroll to position [894, 0]
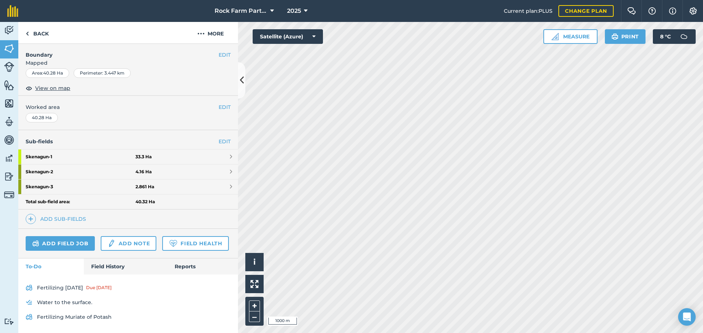
scroll to position [125, 0]
click at [83, 150] on strong "Skenagun - 1" at bounding box center [81, 157] width 110 height 15
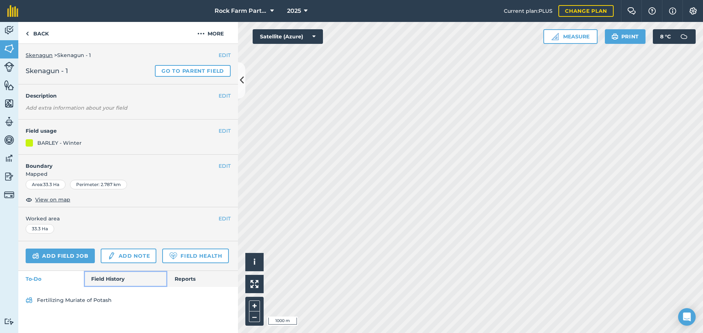
click at [106, 276] on link "Field History" at bounding box center [125, 279] width 83 height 16
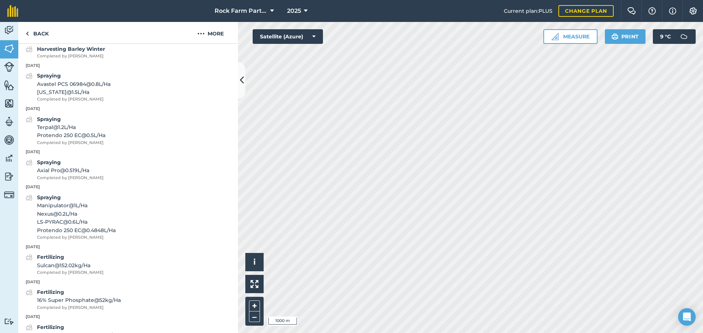
scroll to position [285, 0]
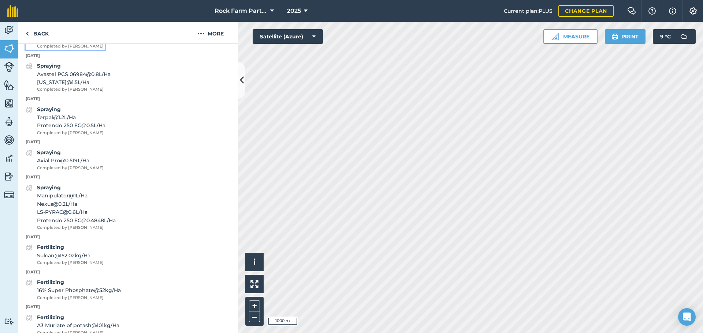
click at [72, 50] on div "Harvesting Barley Winter Completed by [PERSON_NAME]" at bounding box center [71, 42] width 68 height 15
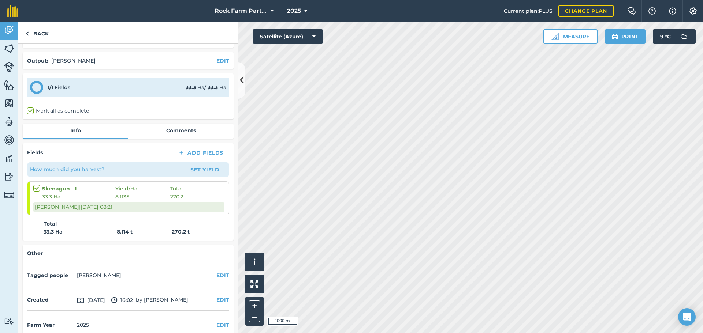
scroll to position [31, 0]
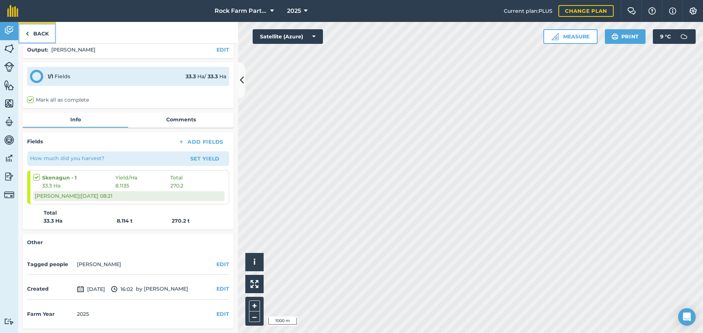
click at [43, 33] on link "Back" at bounding box center [37, 33] width 38 height 22
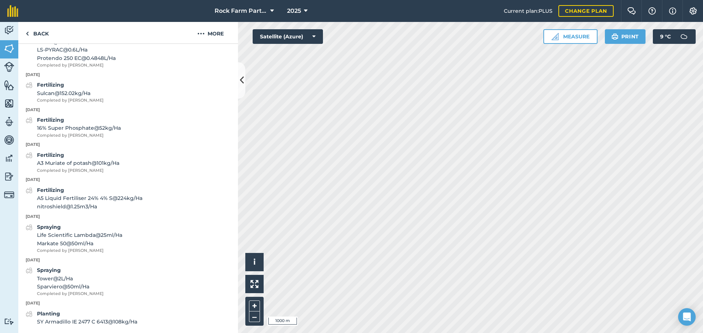
scroll to position [468, 0]
